Goal: Transaction & Acquisition: Purchase product/service

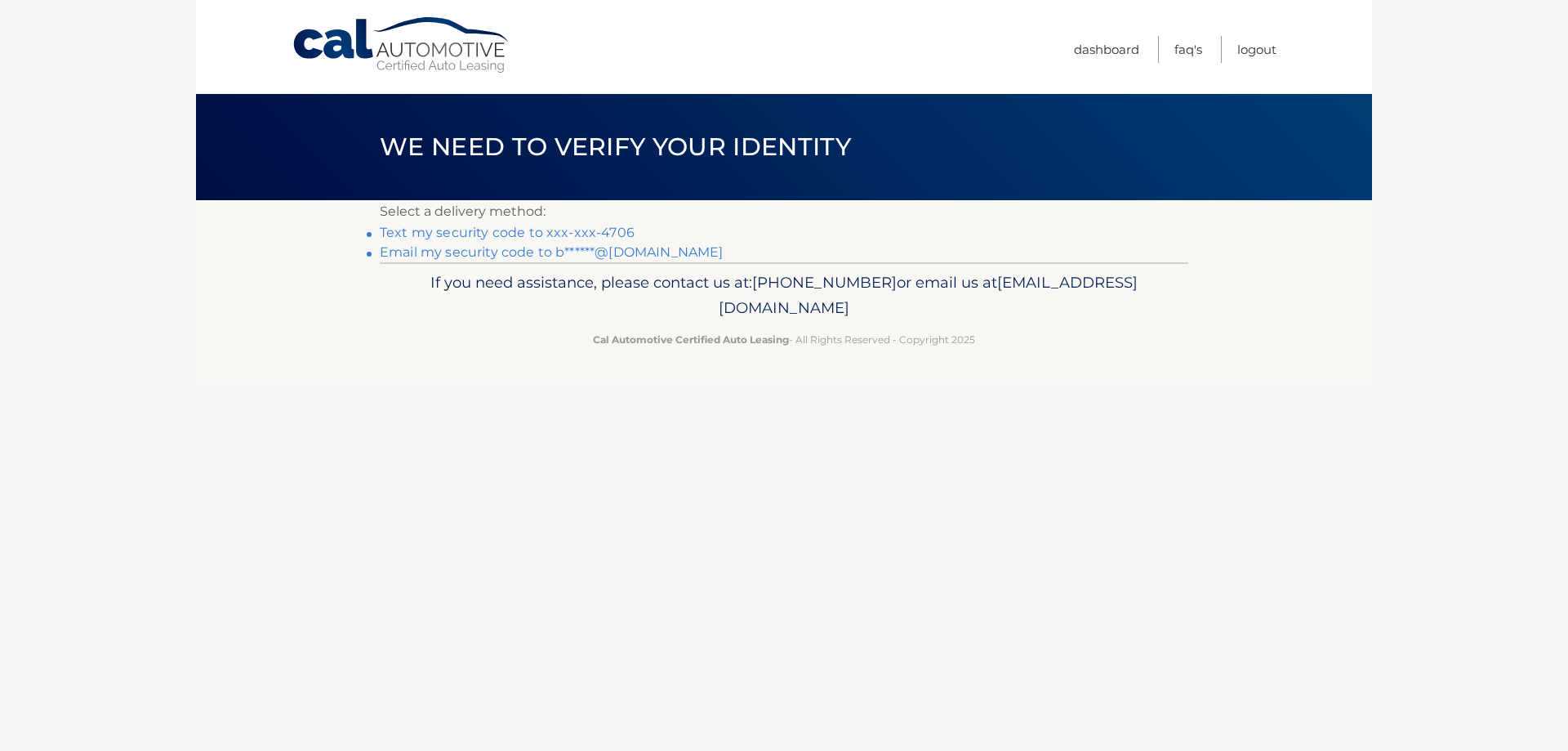
click at [575, 232] on link "Text my security code to xxx-xxx-4706" at bounding box center [506, 232] width 254 height 15
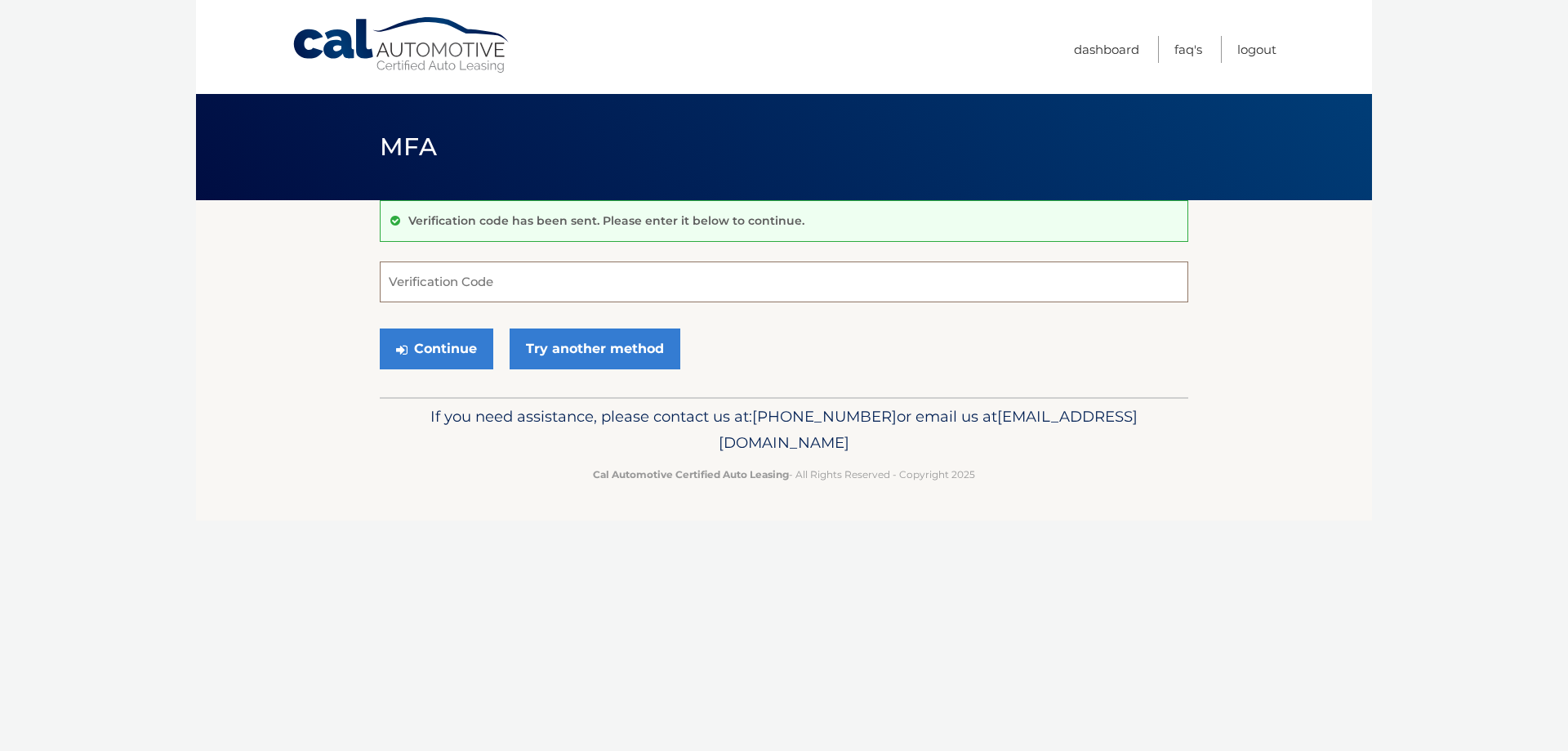
click at [543, 284] on input "Verification Code" at bounding box center [783, 282] width 808 height 40
type input "922731"
click at [379, 328] on button "Continue" at bounding box center [436, 348] width 113 height 40
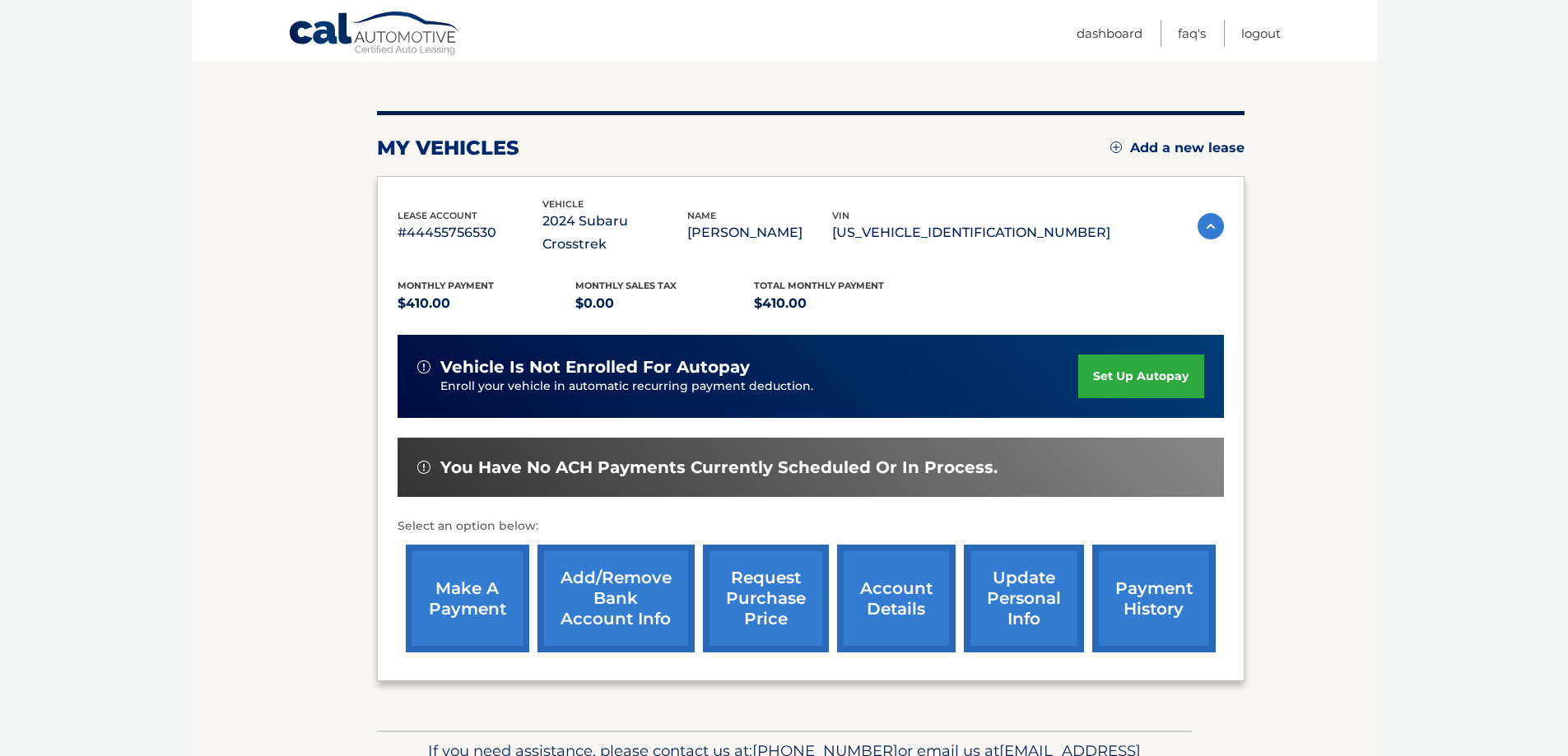
scroll to position [241, 0]
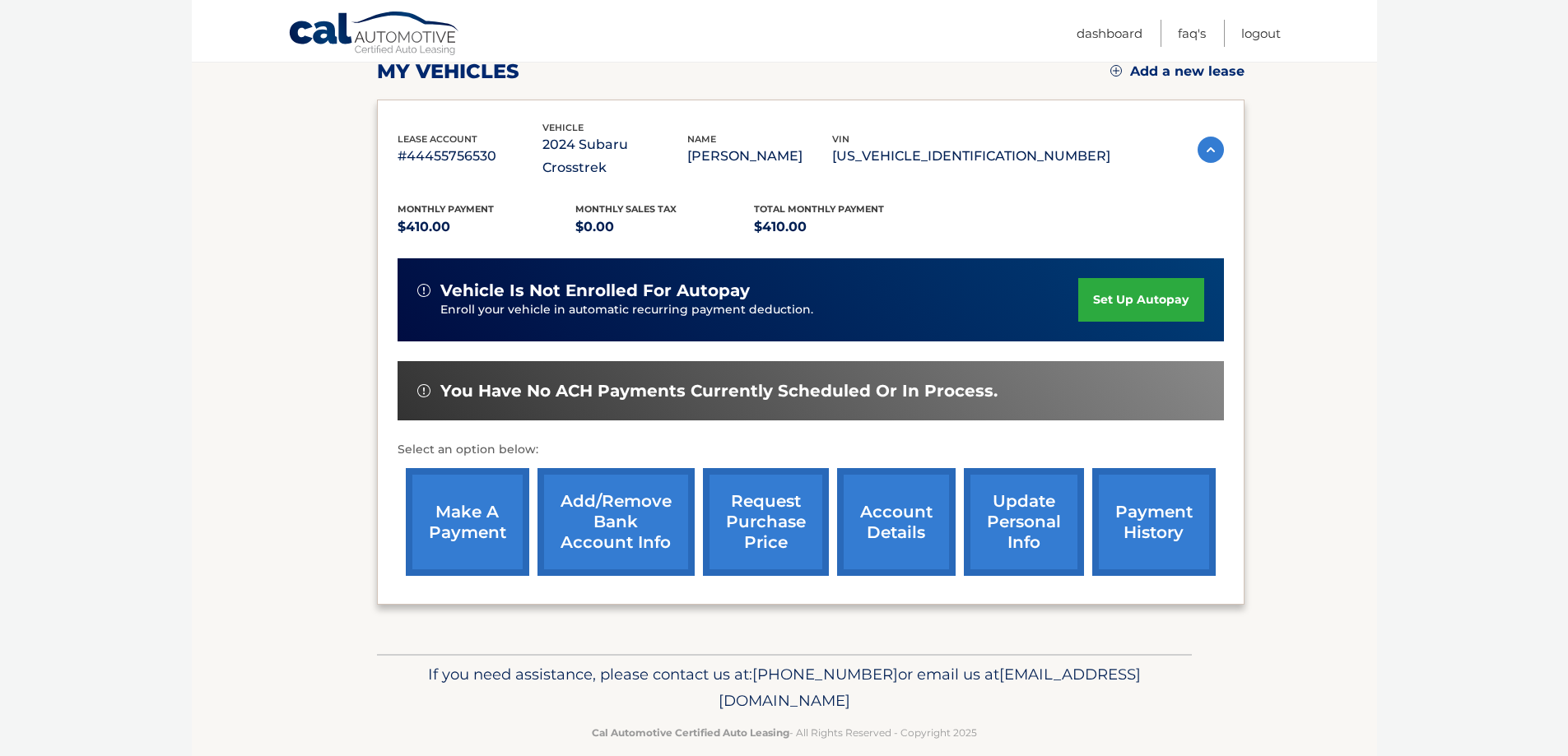
click at [474, 499] on link "make a payment" at bounding box center [467, 522] width 123 height 108
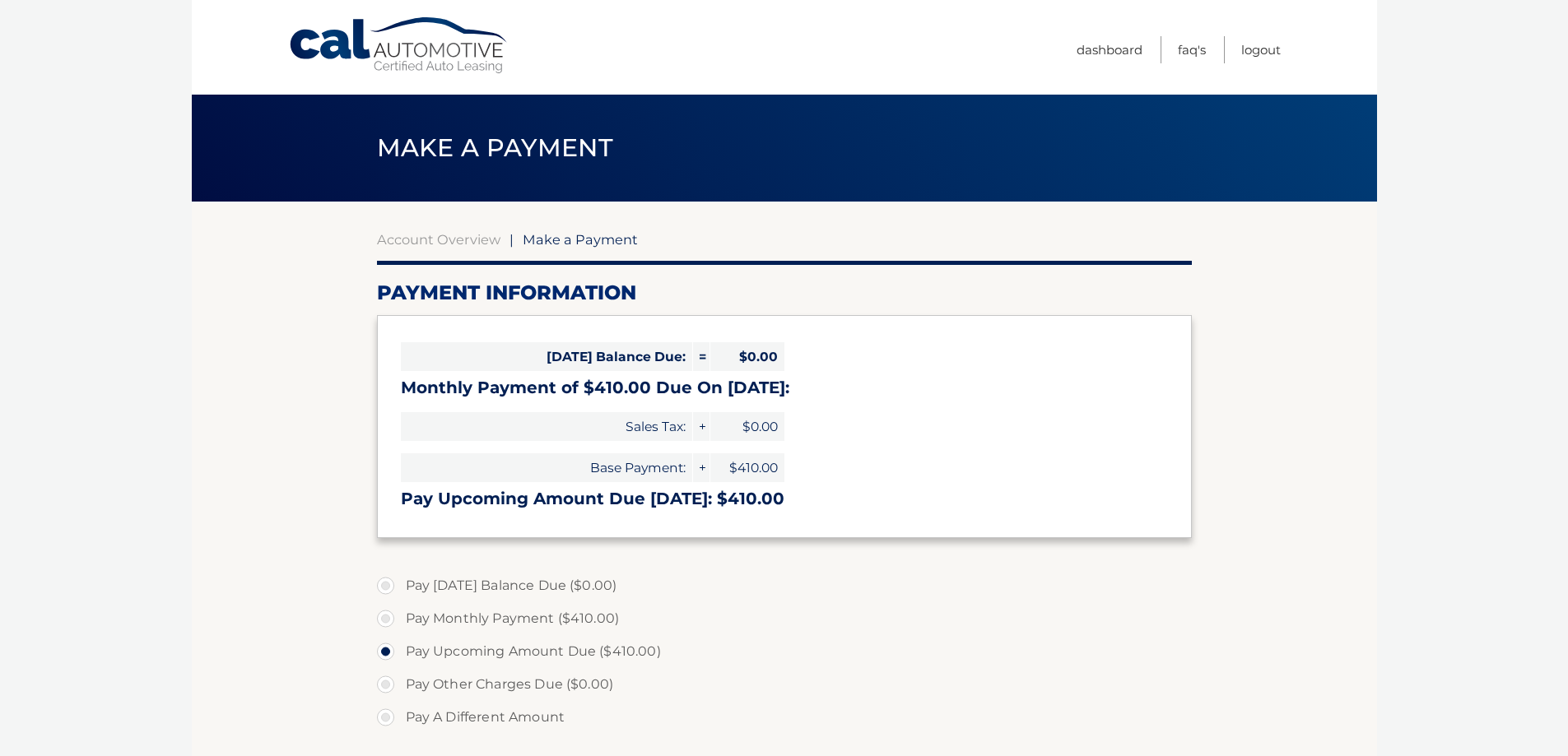
select select "YmZkZTMyZmEtYTUxMi00MjVmLThmMWUtYzk4NmIyNDk4Y2Ri"
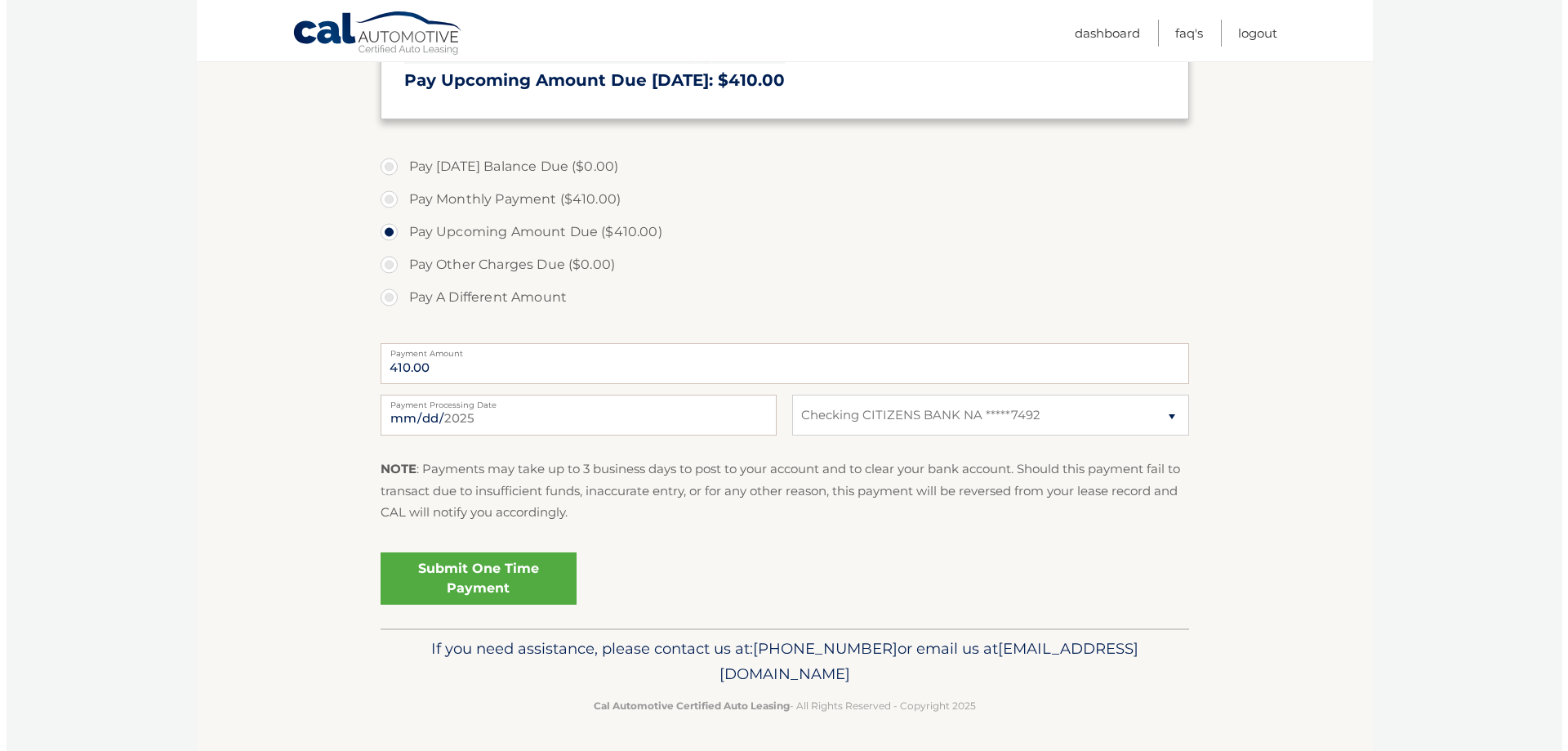
scroll to position [416, 0]
click at [712, 406] on label "Payment Processing Date" at bounding box center [572, 399] width 396 height 13
click at [712, 406] on input "[DATE]" at bounding box center [572, 413] width 396 height 40
click at [712, 406] on label "Payment Processing Date" at bounding box center [572, 399] width 396 height 13
click at [712, 406] on input "[DATE]" at bounding box center [572, 413] width 396 height 40
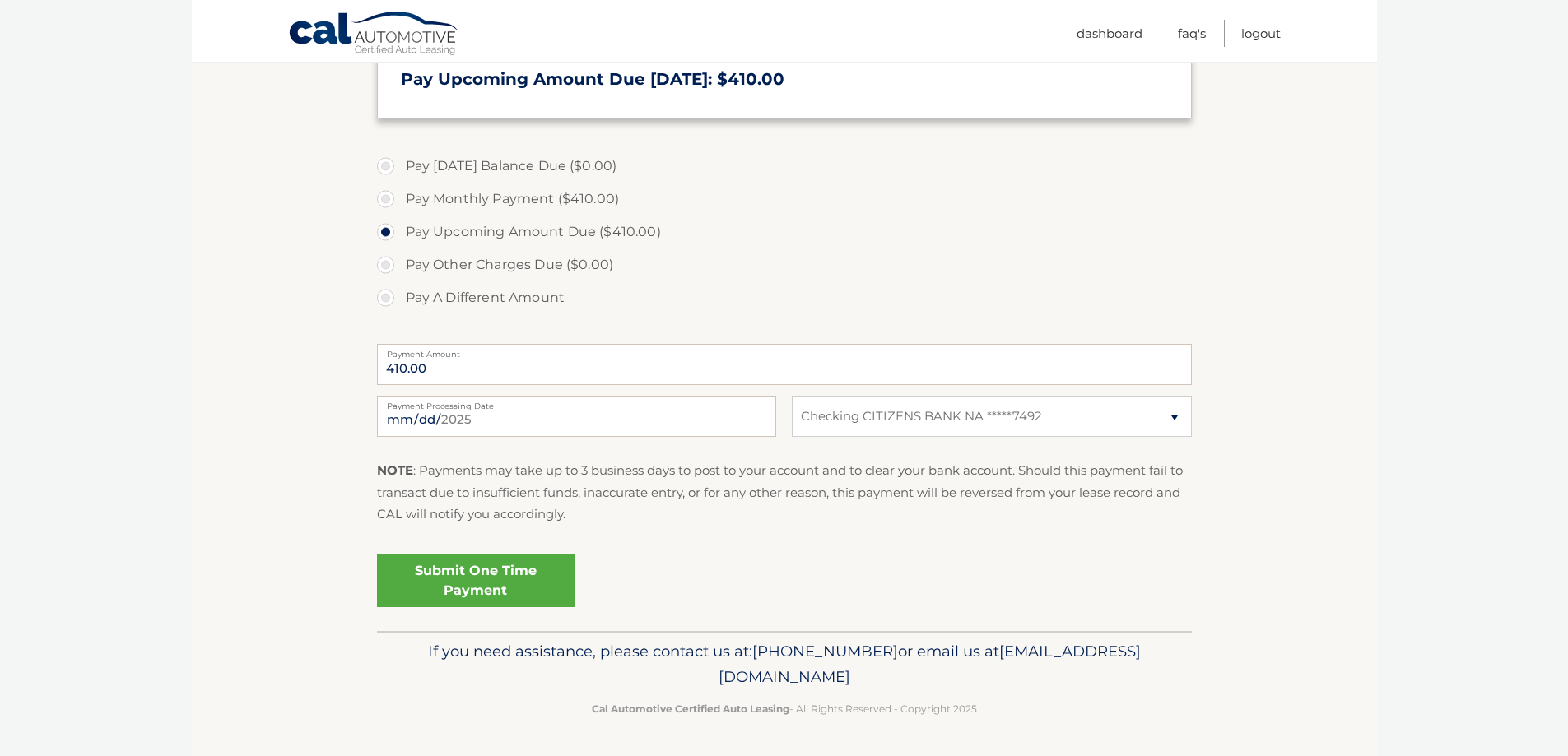
click at [717, 408] on label "Payment Processing Date" at bounding box center [576, 402] width 399 height 14
click at [717, 408] on input "2025-09-07" at bounding box center [576, 416] width 399 height 41
click at [717, 408] on label "Payment Processing Date" at bounding box center [576, 402] width 399 height 14
click at [717, 408] on input "2025-09-07" at bounding box center [576, 416] width 399 height 41
click at [717, 408] on label "Payment Processing Date" at bounding box center [576, 402] width 399 height 14
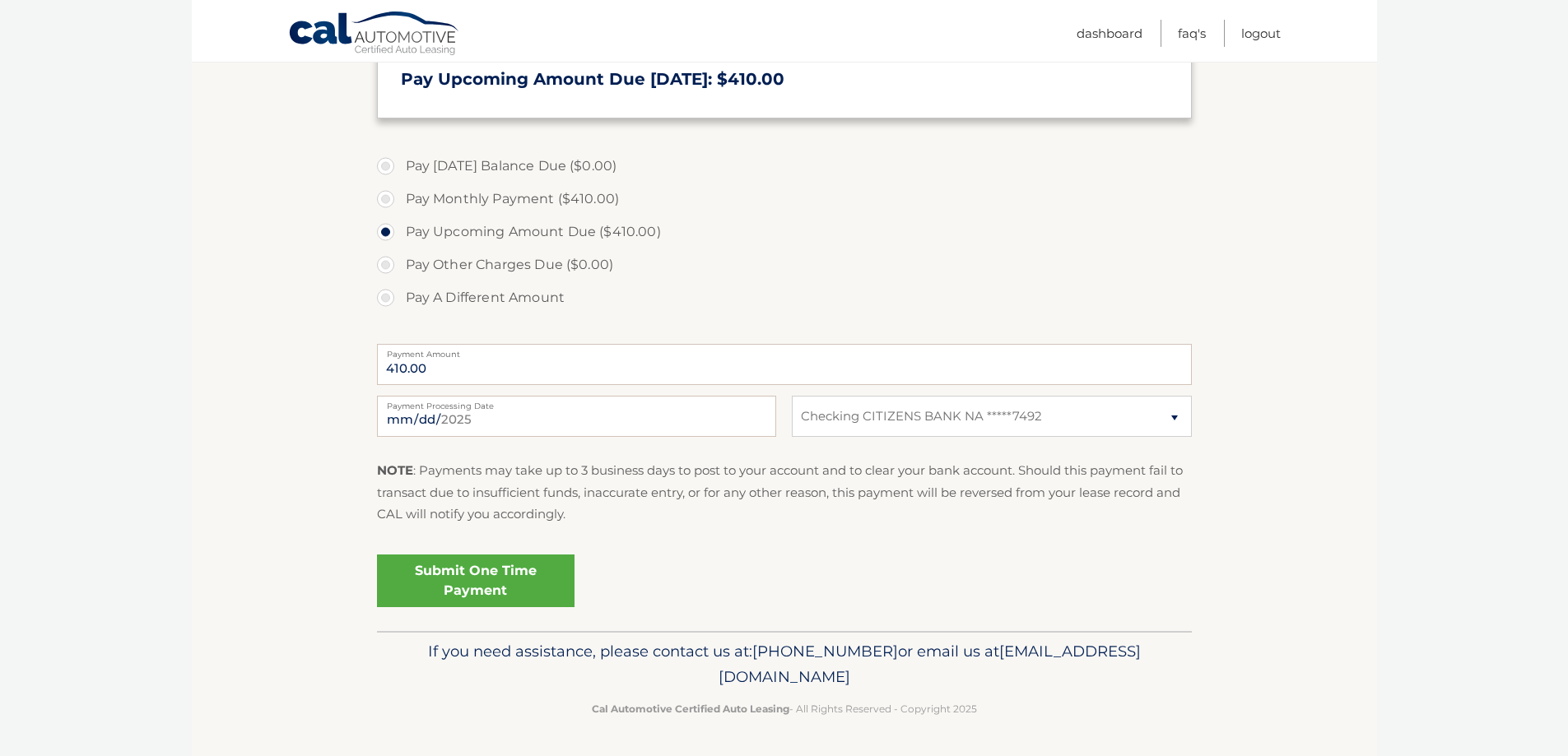
click at [717, 408] on input "2025-09-07" at bounding box center [576, 416] width 399 height 41
click at [717, 408] on label "Payment Processing Date" at bounding box center [576, 402] width 399 height 14
click at [717, 408] on input "2025-09-07" at bounding box center [576, 416] width 399 height 41
click at [715, 409] on input "2025-09-07" at bounding box center [576, 416] width 399 height 41
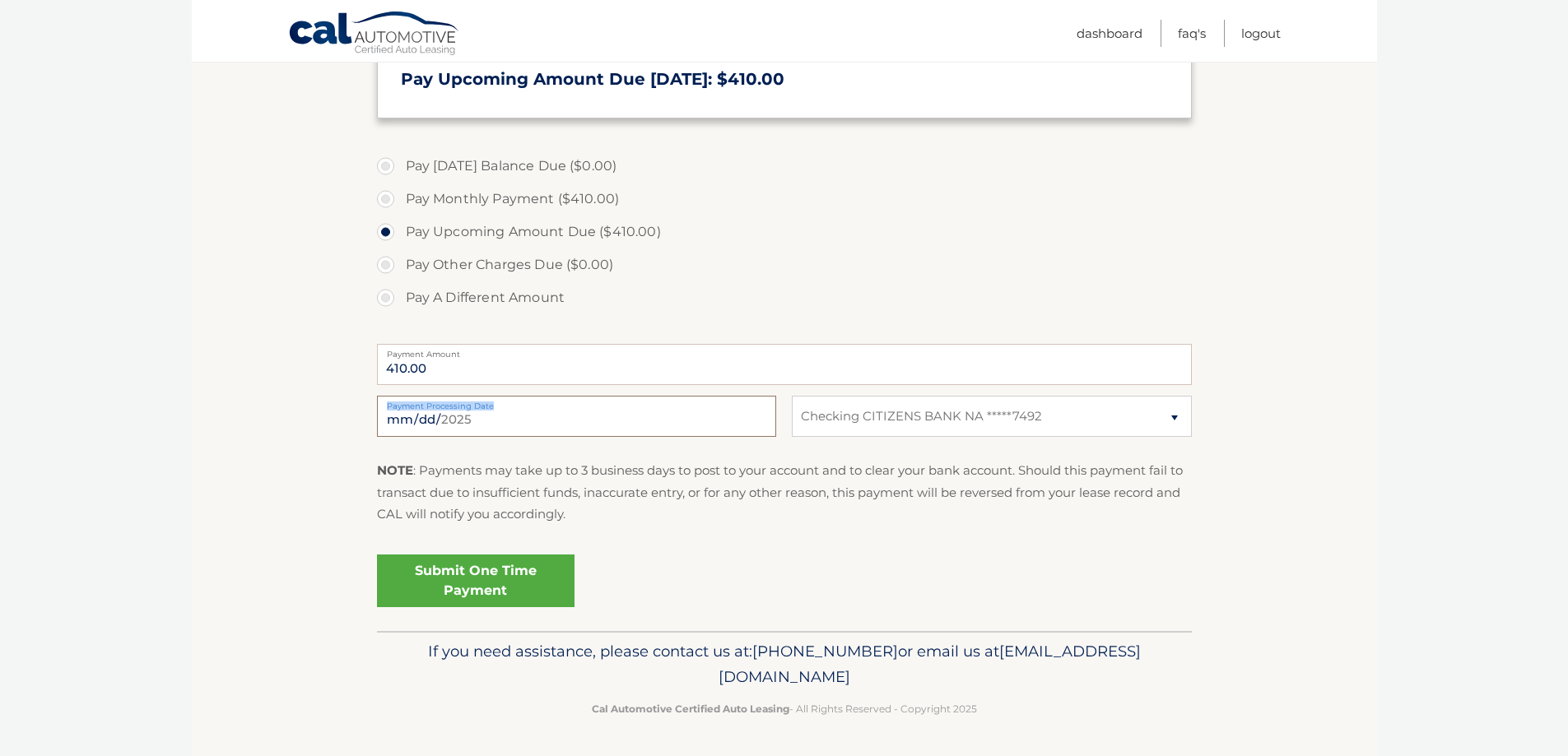
type input "2025-09-13"
click at [508, 588] on link "Submit One Time Payment" at bounding box center [476, 580] width 197 height 53
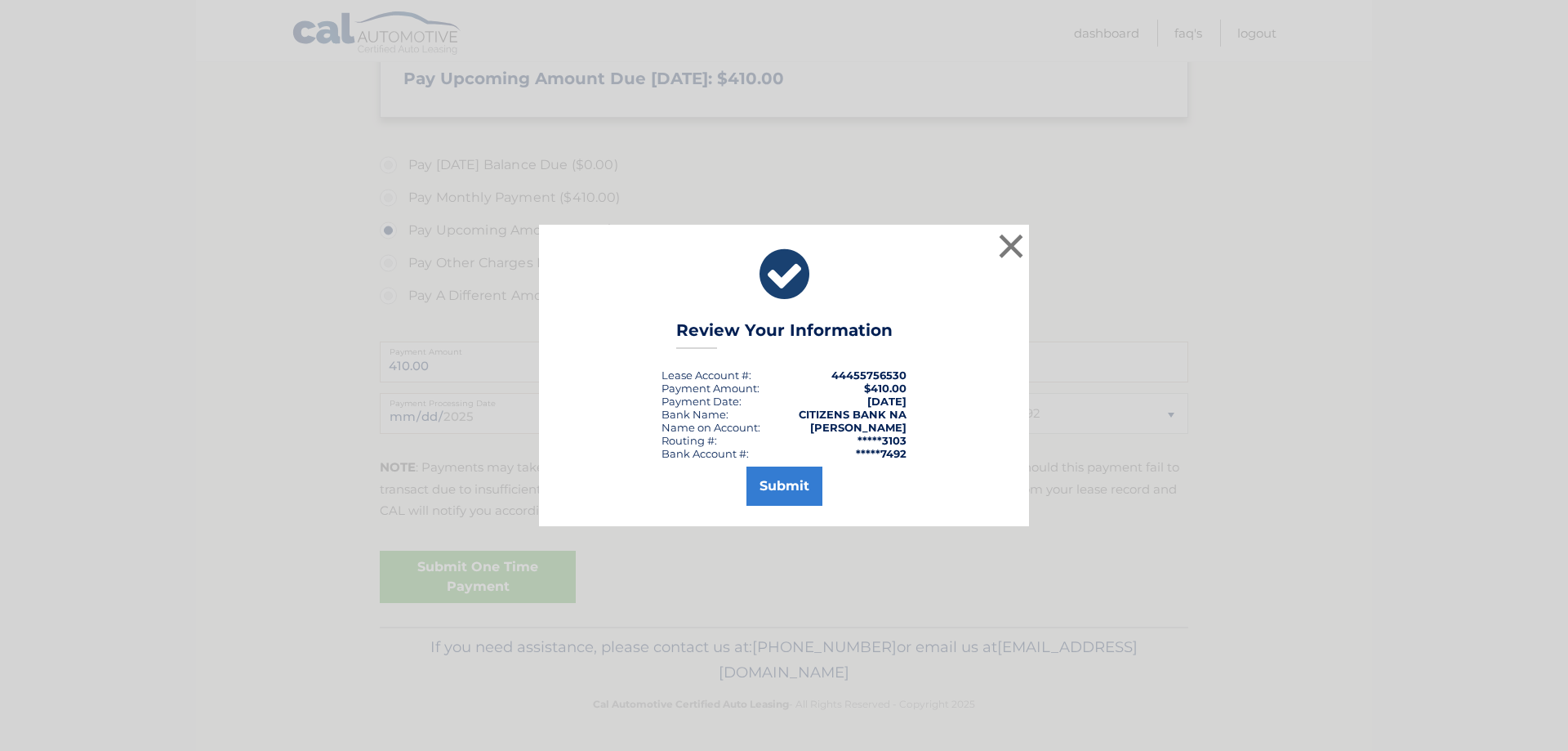
click at [504, 584] on div "× Review Your Information Lease Account #: 44455756530 Payment Amount: $410.00 …" at bounding box center [784, 375] width 1568 height 751
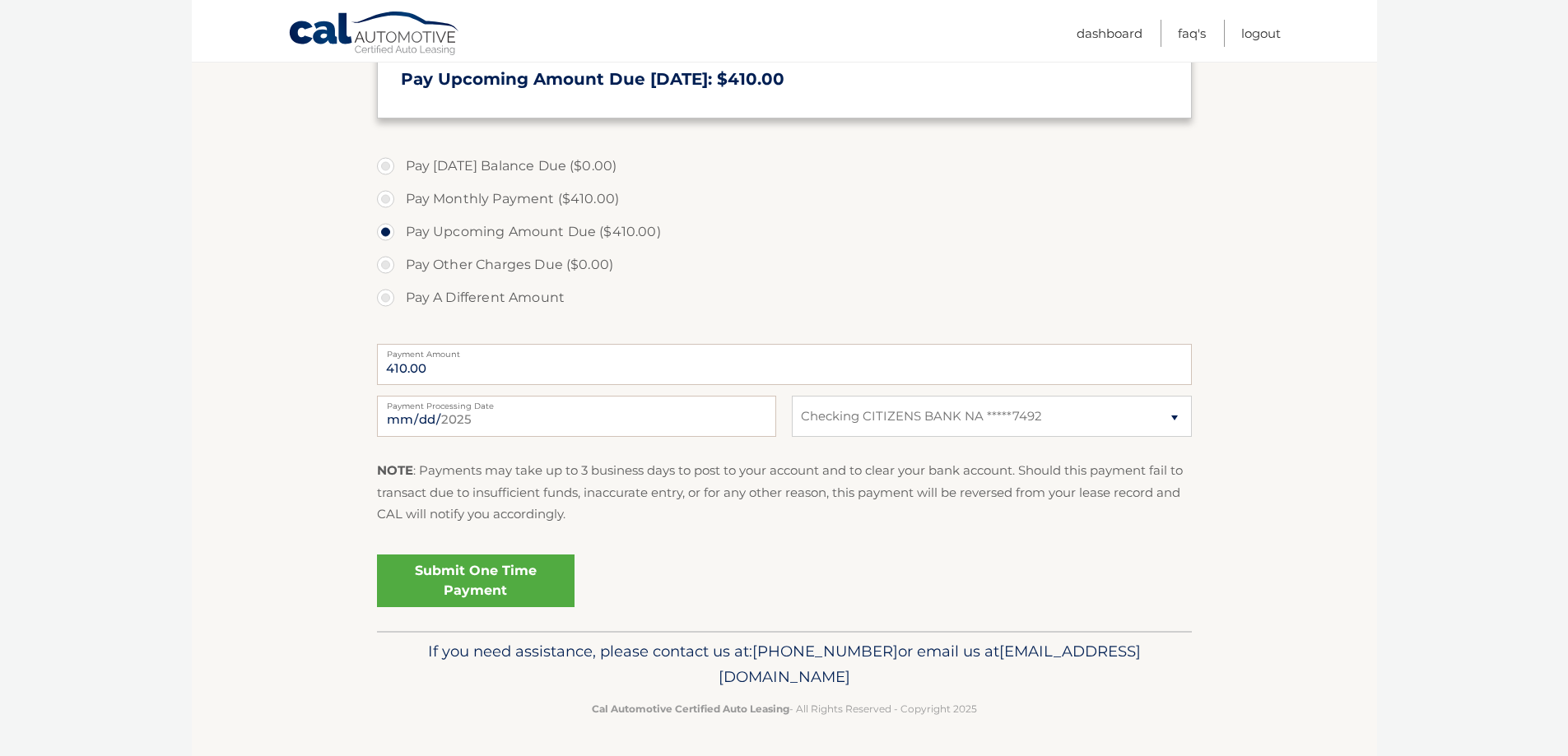
click at [511, 588] on link "Submit One Time Payment" at bounding box center [476, 580] width 197 height 53
click at [512, 587] on link "Submit One Time Payment" at bounding box center [476, 580] width 197 height 53
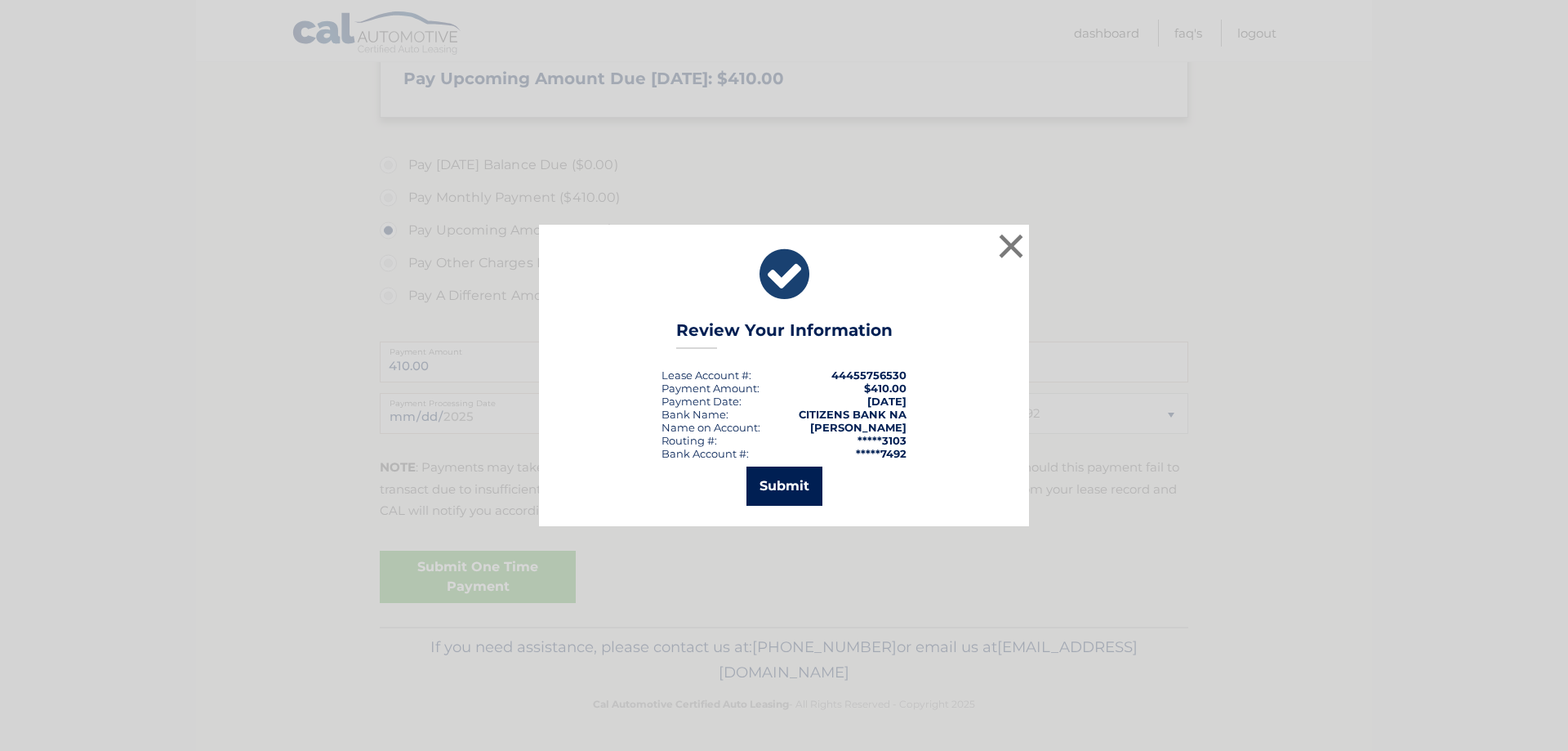
click at [787, 487] on button "Submit" at bounding box center [784, 487] width 76 height 40
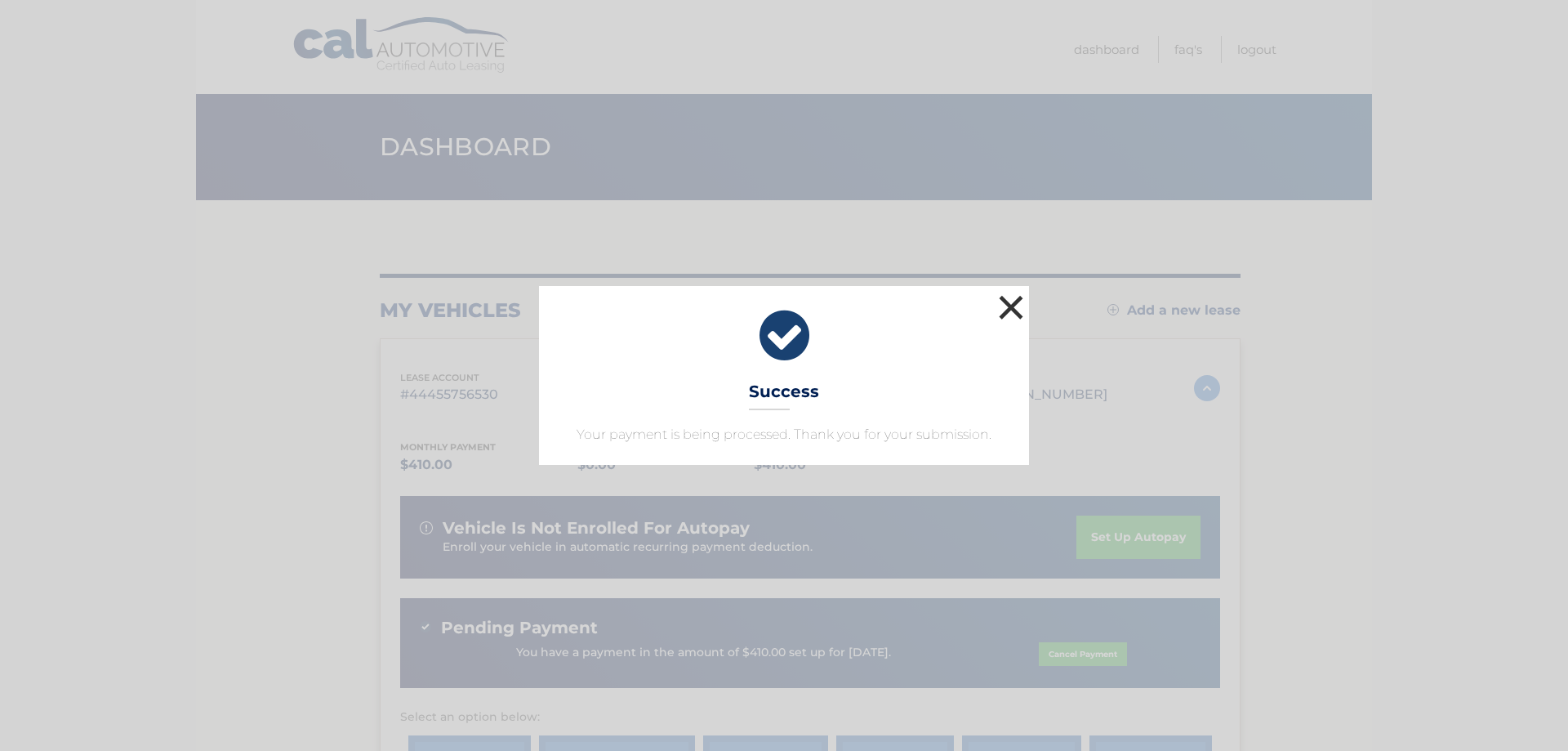
click at [1014, 313] on button "×" at bounding box center [1011, 307] width 32 height 32
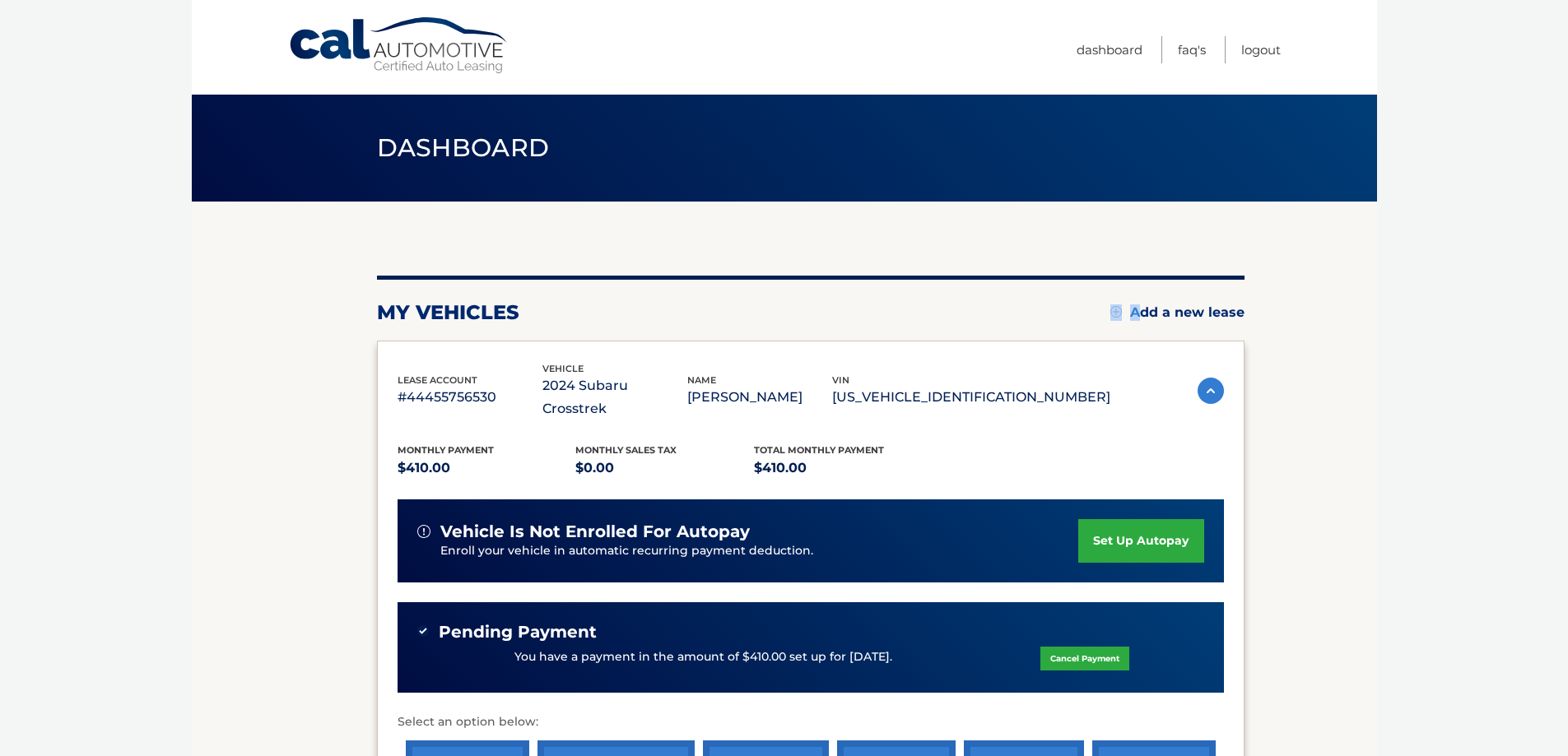
click at [1022, 315] on div "my vehicles Add a new lease" at bounding box center [811, 312] width 868 height 24
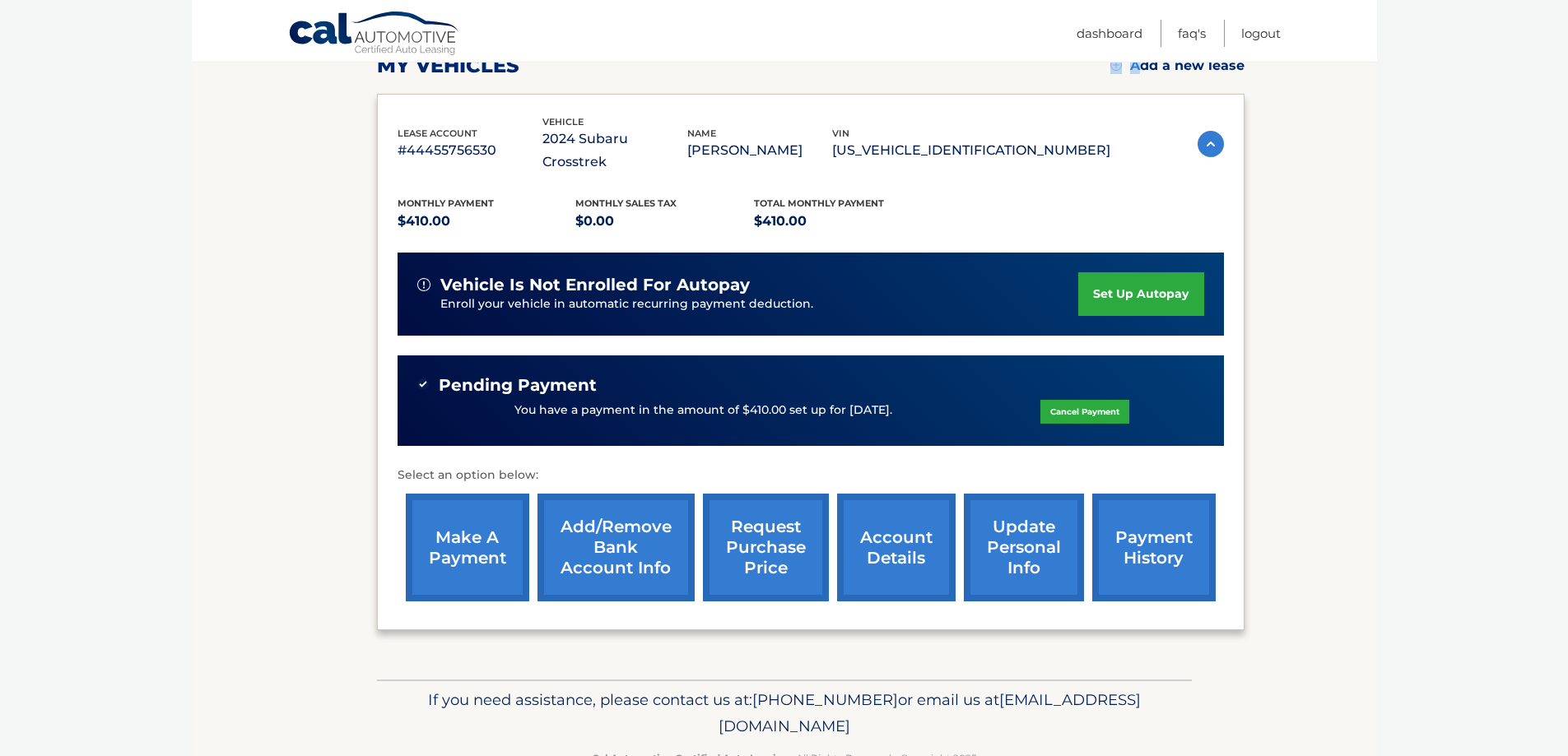
scroll to position [165, 0]
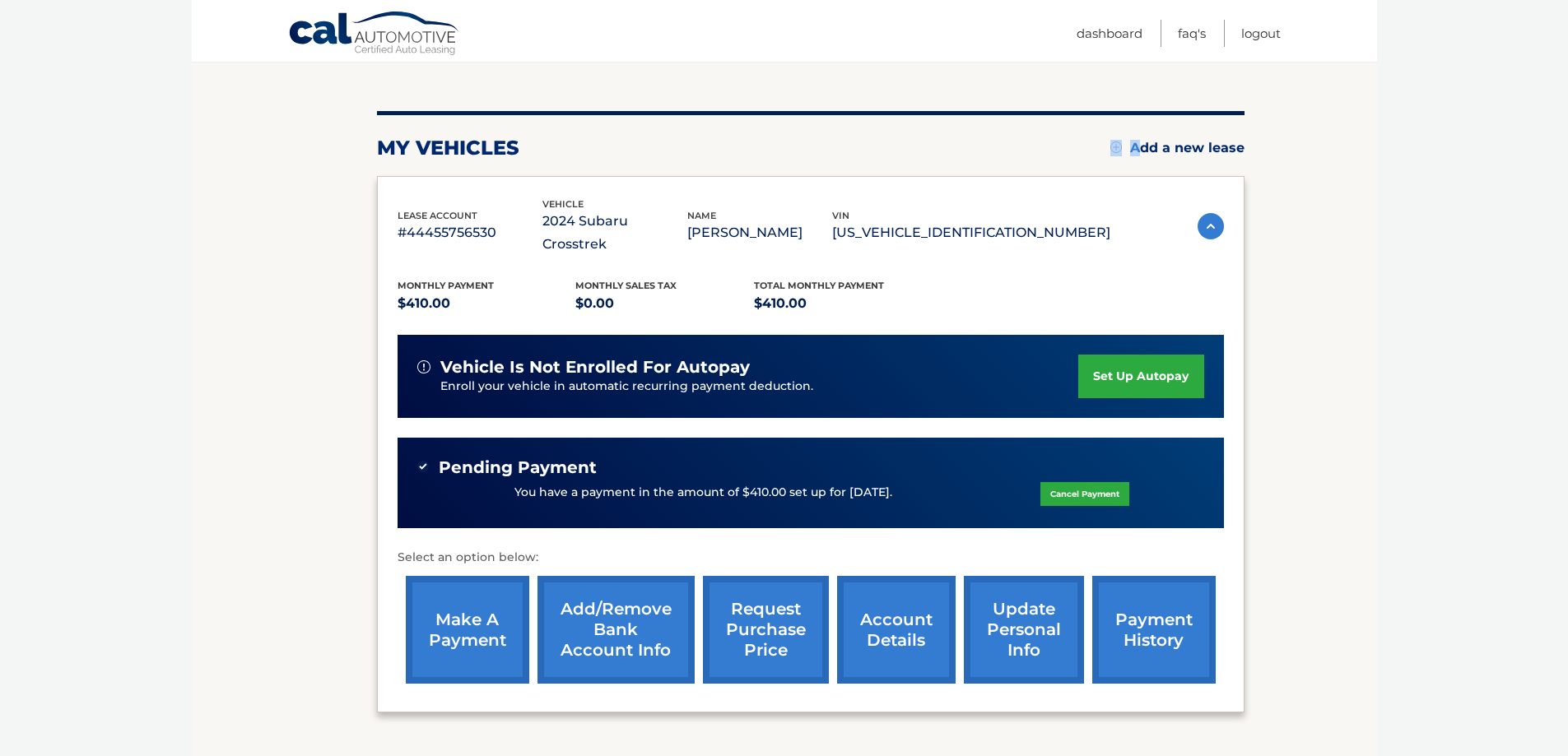
click at [1149, 619] on link "payment history" at bounding box center [1154, 629] width 123 height 108
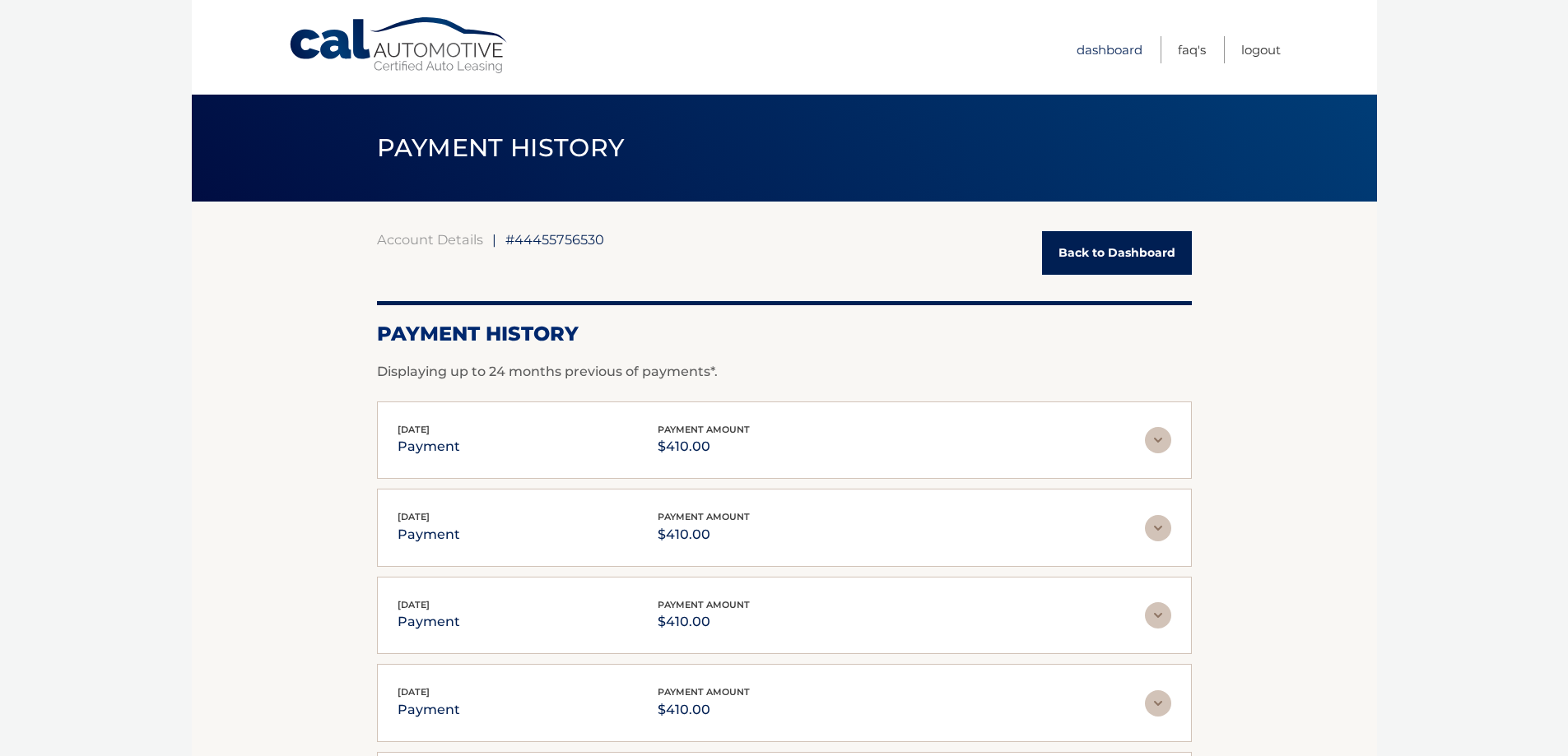
click at [1101, 53] on link "Dashboard" at bounding box center [1109, 50] width 66 height 27
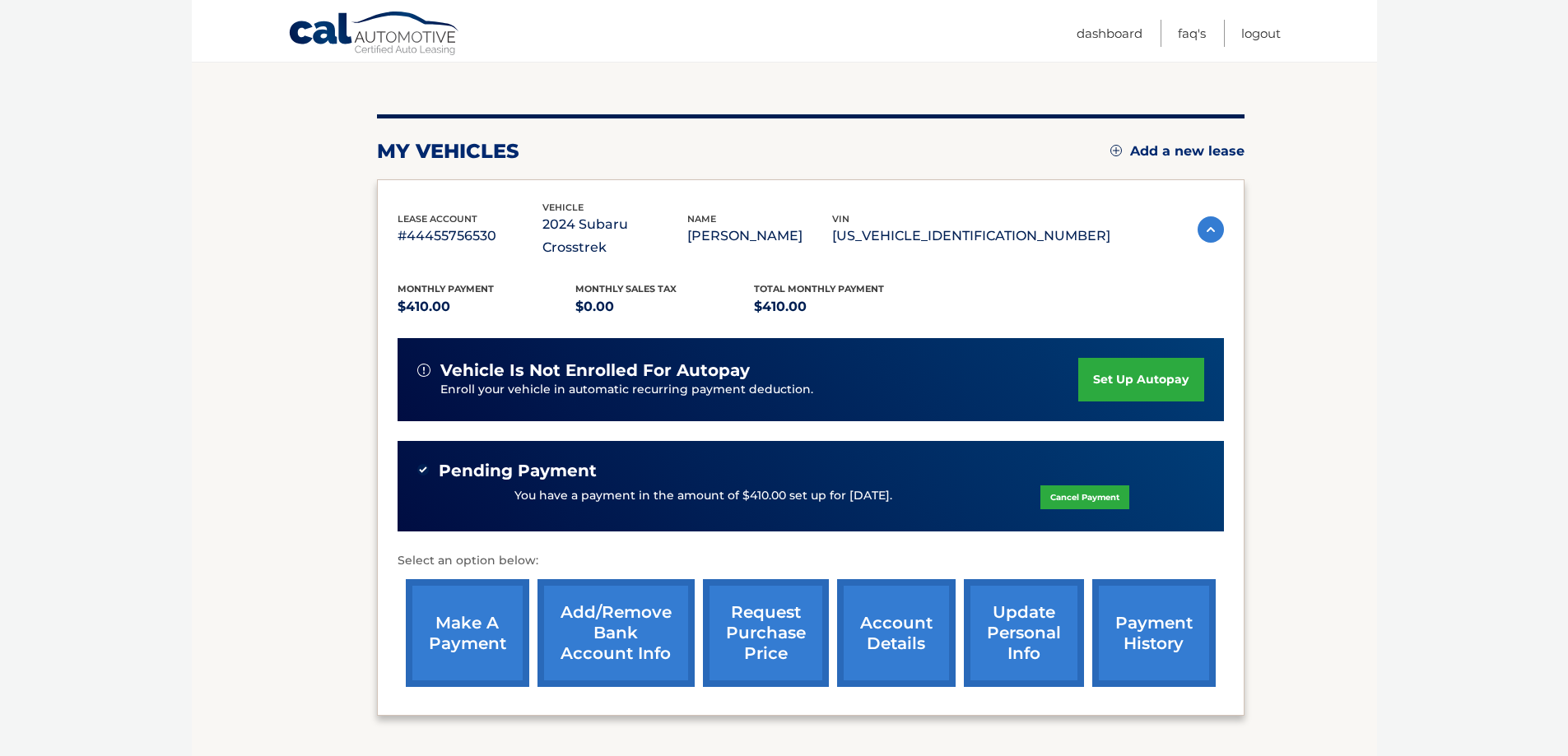
scroll to position [165, 0]
